Goal: Task Accomplishment & Management: Use online tool/utility

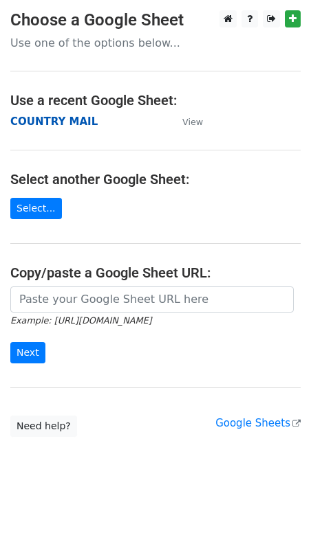
click at [69, 124] on strong "COUNTRY MAIL" at bounding box center [53, 121] width 87 height 12
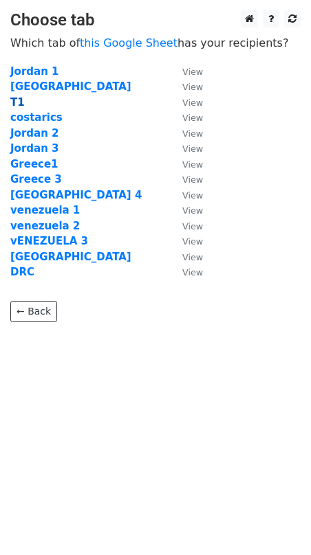
click at [17, 101] on strong "T1" at bounding box center [17, 102] width 14 height 12
